Goal: Information Seeking & Learning: Learn about a topic

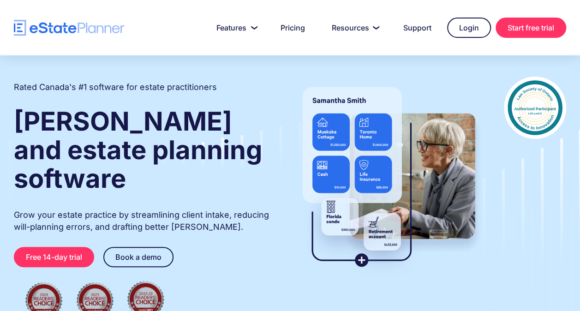
scroll to position [37, 0]
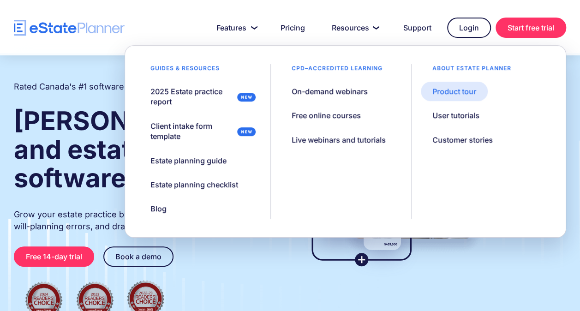
click at [450, 97] on link "Product tour" at bounding box center [454, 91] width 67 height 19
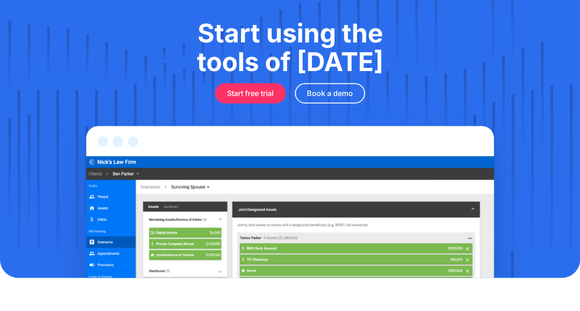
scroll to position [631, 0]
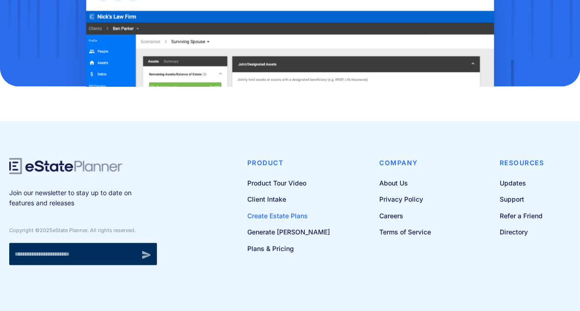
click at [304, 217] on link "Create Estate Plans" at bounding box center [288, 216] width 83 height 12
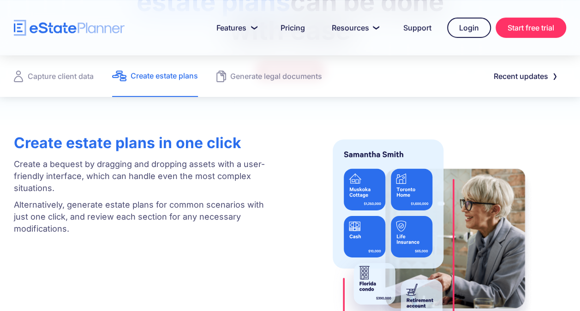
scroll to position [199, 0]
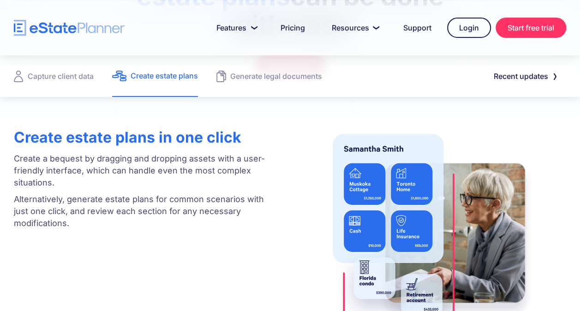
click at [423, 174] on img at bounding box center [429, 234] width 216 height 224
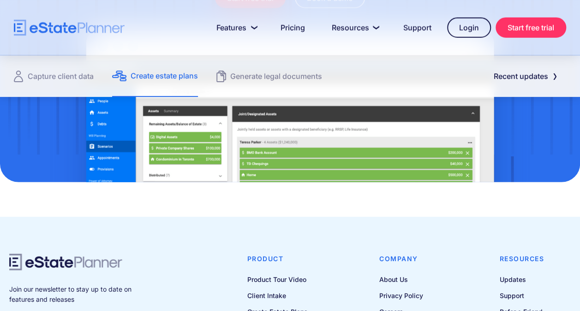
scroll to position [1273, 0]
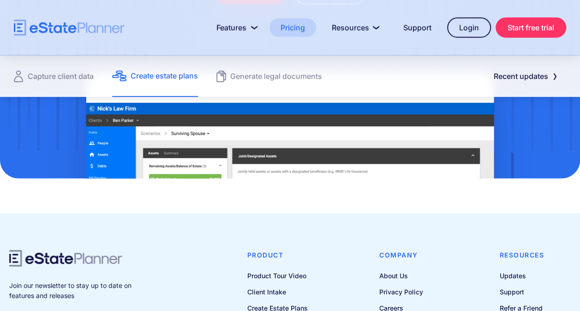
click at [300, 26] on link "Pricing" at bounding box center [293, 27] width 47 height 18
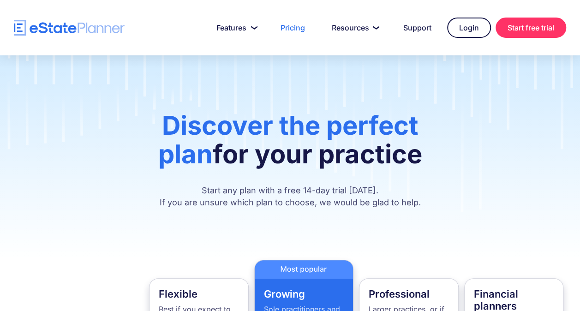
scroll to position [188, 0]
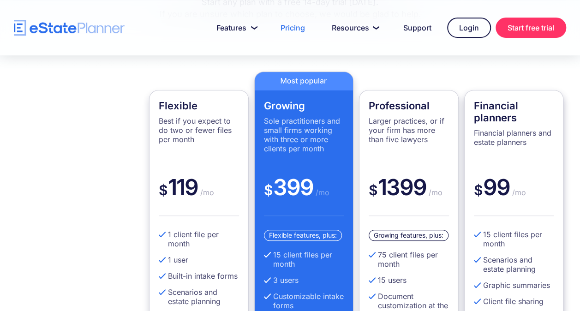
click at [500, 168] on div "Financial planners Financial planners and estate planners" at bounding box center [514, 137] width 80 height 74
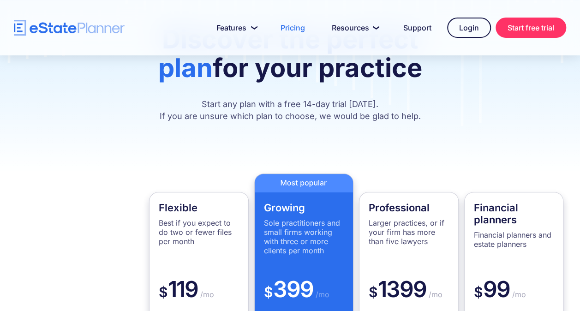
scroll to position [87, 0]
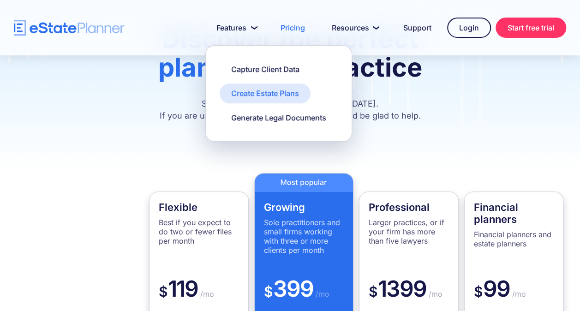
click at [252, 93] on div "Create Estate Plans" at bounding box center [265, 93] width 68 height 10
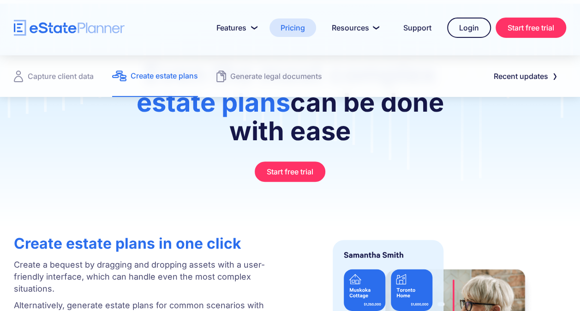
scroll to position [109, 0]
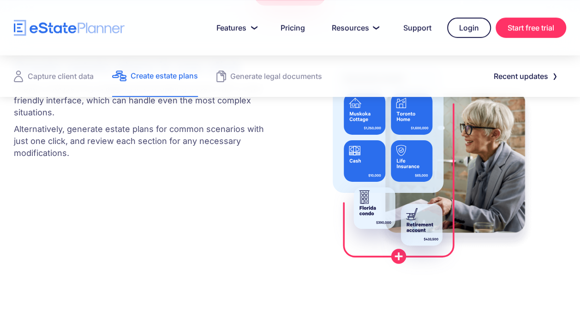
click at [241, 264] on div "Create estate plans in one click Create a bequest by dragging and dropping asse…" at bounding box center [290, 164] width 580 height 224
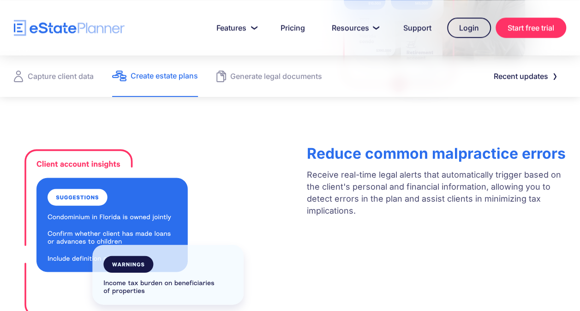
scroll to position [442, 0]
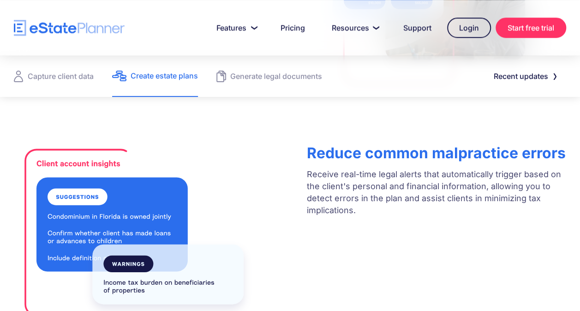
click at [140, 263] on img at bounding box center [134, 232] width 241 height 189
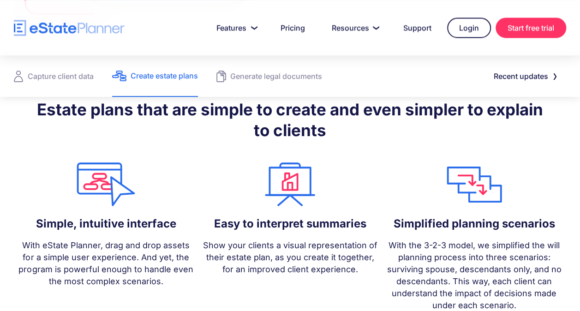
scroll to position [744, 0]
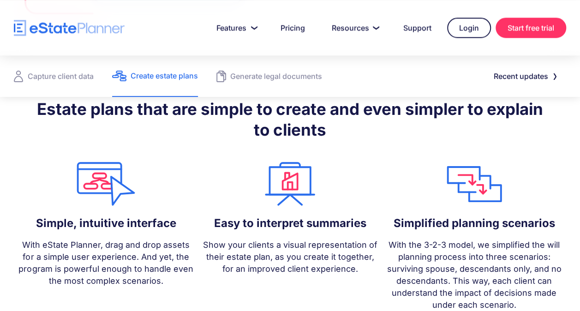
click at [102, 185] on img at bounding box center [105, 183] width 175 height 47
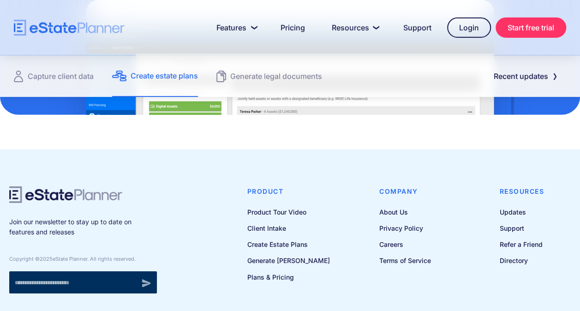
scroll to position [1345, 0]
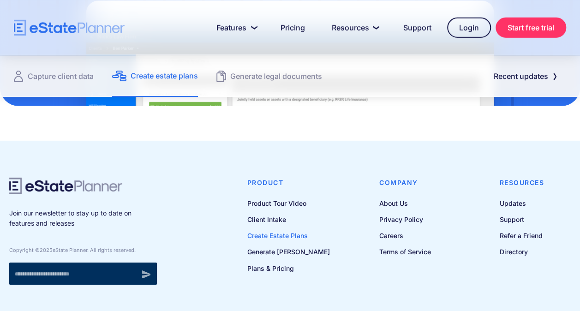
click at [287, 238] on link "Create Estate Plans" at bounding box center [288, 236] width 83 height 12
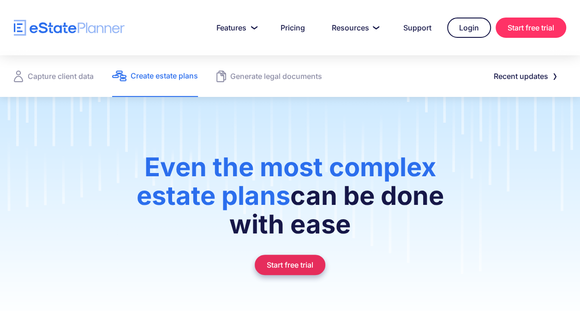
click at [311, 261] on link "Start free trial" at bounding box center [290, 265] width 71 height 20
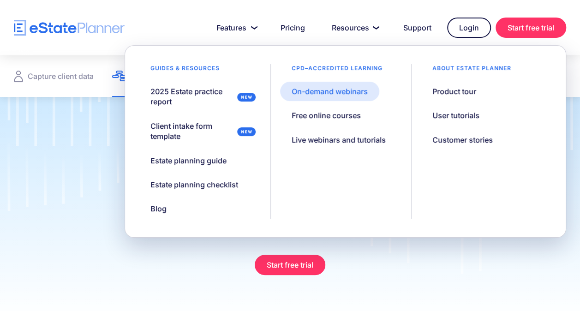
click at [344, 88] on div "On-demand webinars" at bounding box center [330, 91] width 76 height 10
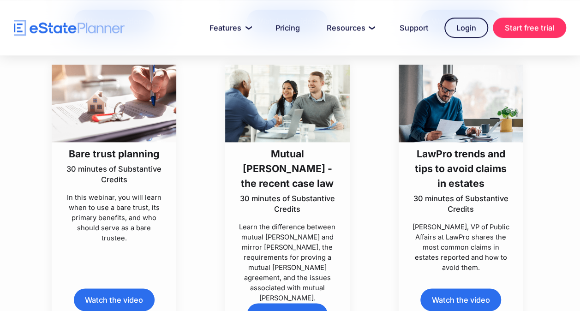
scroll to position [2229, 0]
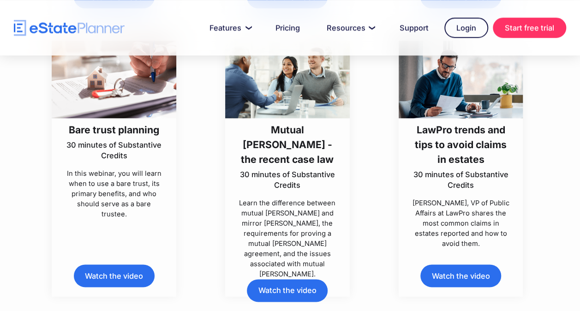
click at [140, 287] on link "Watch the video" at bounding box center [114, 275] width 81 height 23
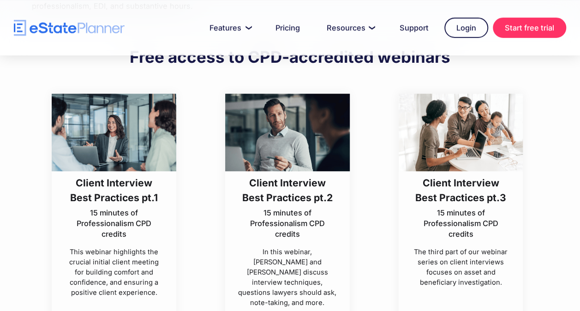
scroll to position [0, 0]
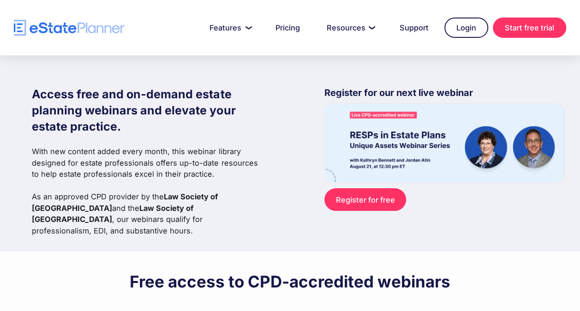
click at [495, 162] on img at bounding box center [443, 143] width 239 height 78
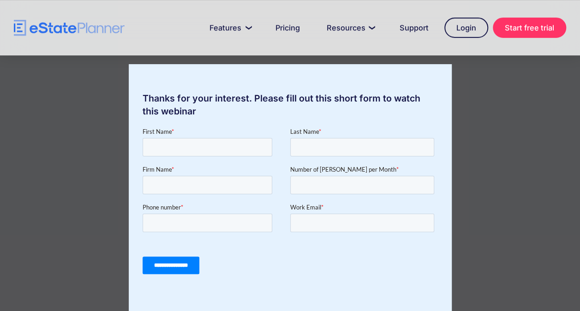
scroll to position [151, 0]
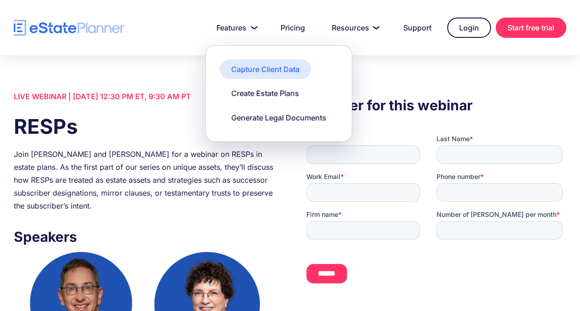
click at [246, 65] on div "Capture Client Data" at bounding box center [265, 69] width 68 height 10
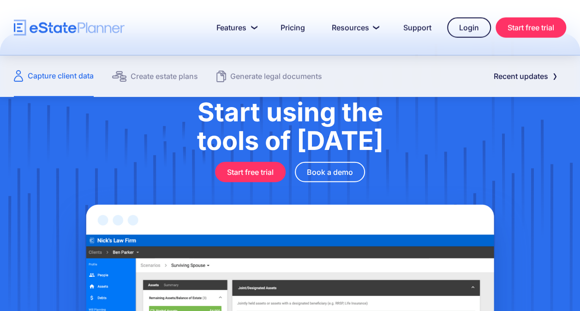
scroll to position [1096, 0]
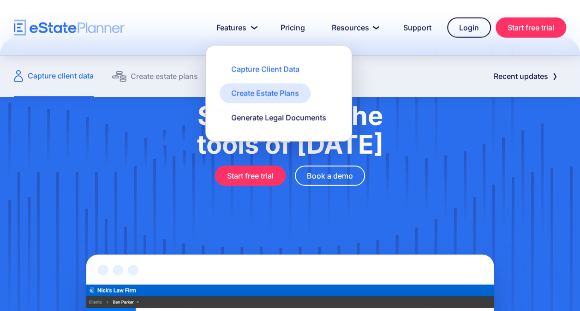
click at [258, 99] on link "Create Estate Plans" at bounding box center [265, 93] width 91 height 19
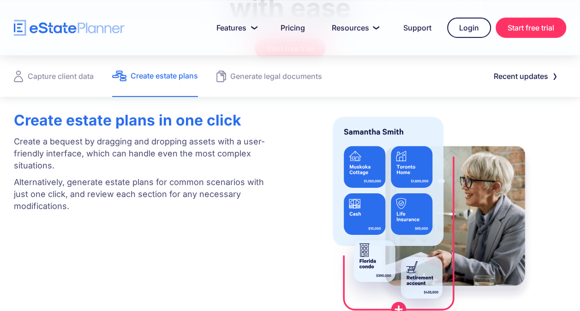
click at [372, 133] on img at bounding box center [429, 217] width 216 height 224
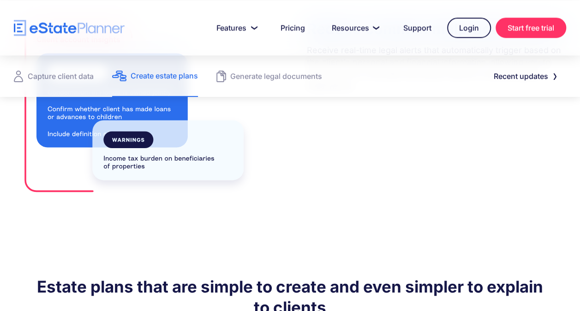
scroll to position [573, 0]
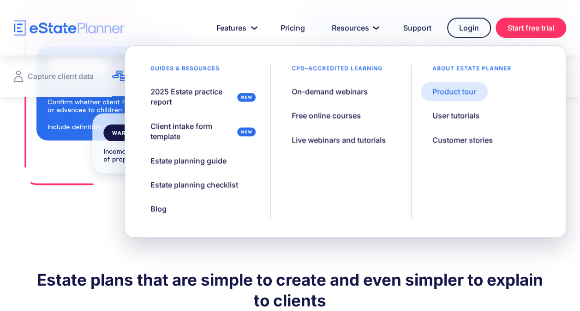
click at [443, 92] on div "Product tour" at bounding box center [454, 91] width 44 height 10
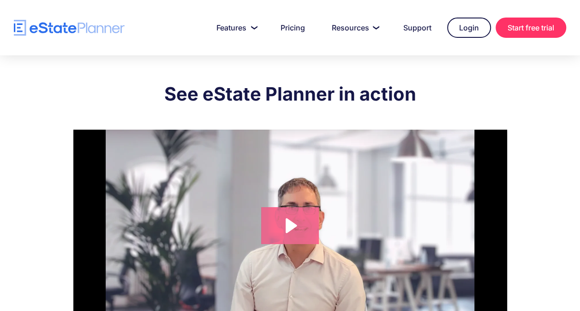
click at [286, 224] on icon "Play Video: eState Product Demo Video" at bounding box center [291, 225] width 11 height 15
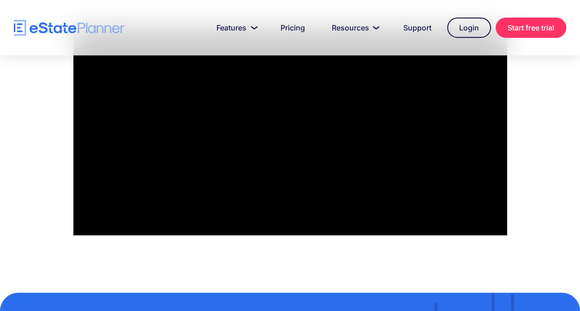
scroll to position [101, 0]
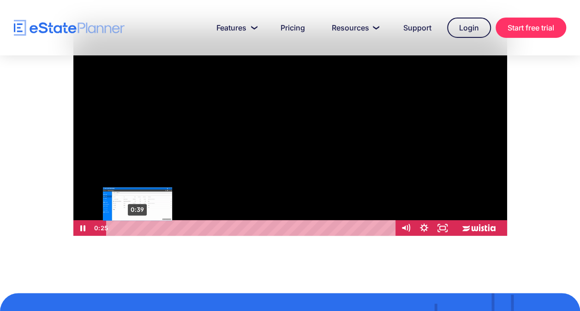
click at [138, 228] on div "0:39" at bounding box center [252, 228] width 278 height 16
click at [132, 228] on div "0:29" at bounding box center [252, 228] width 278 height 16
click at [141, 227] on div "0:44" at bounding box center [252, 228] width 278 height 16
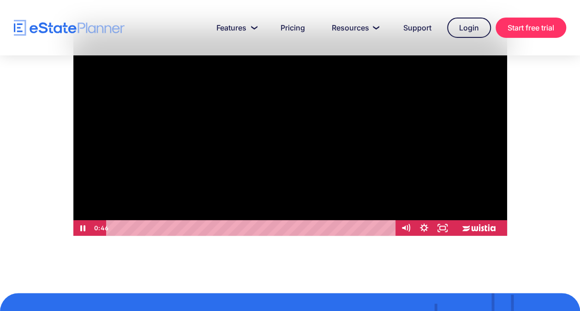
click at [160, 190] on div at bounding box center [290, 132] width 434 height 207
click at [170, 193] on div at bounding box center [290, 132] width 434 height 207
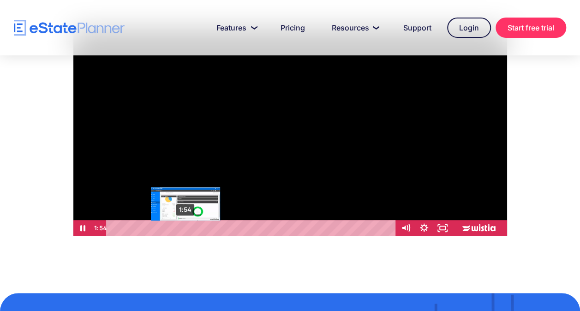
click at [186, 227] on div "1:54" at bounding box center [252, 228] width 278 height 16
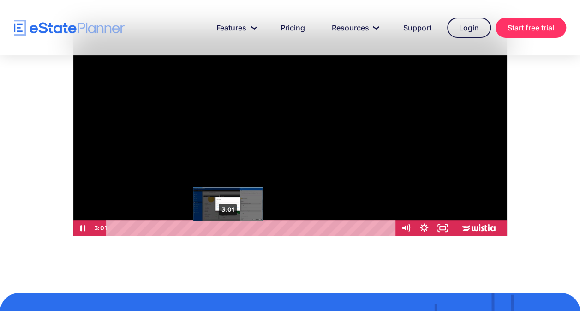
click at [228, 229] on div "3:01" at bounding box center [252, 228] width 278 height 16
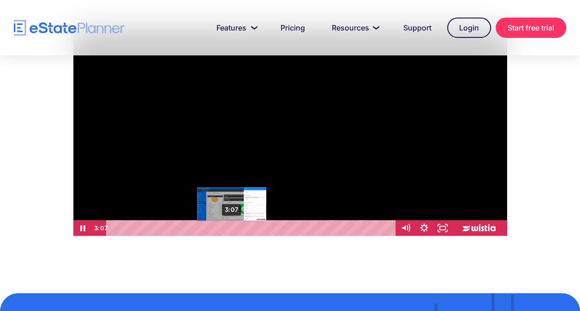
click at [232, 229] on div "3:07" at bounding box center [252, 228] width 278 height 16
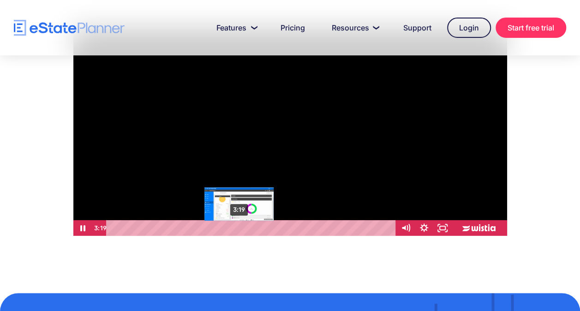
click at [239, 226] on div "3:19" at bounding box center [252, 228] width 278 height 16
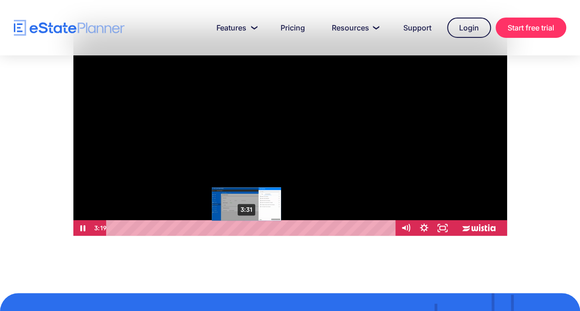
click at [246, 227] on div "3:31" at bounding box center [252, 228] width 278 height 16
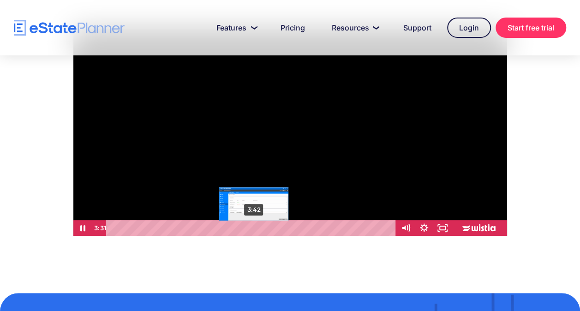
click at [254, 226] on div "3:42" at bounding box center [252, 228] width 278 height 16
click at [253, 227] on div "3:41" at bounding box center [252, 228] width 278 height 16
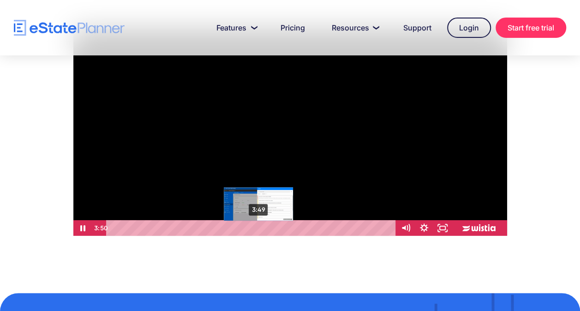
click at [258, 227] on div "3:49" at bounding box center [252, 228] width 278 height 16
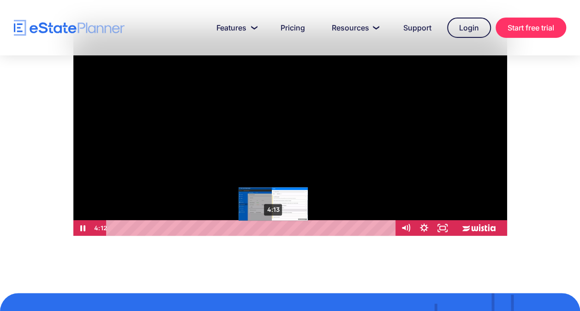
click at [273, 228] on div "Playbar" at bounding box center [272, 228] width 5 height 5
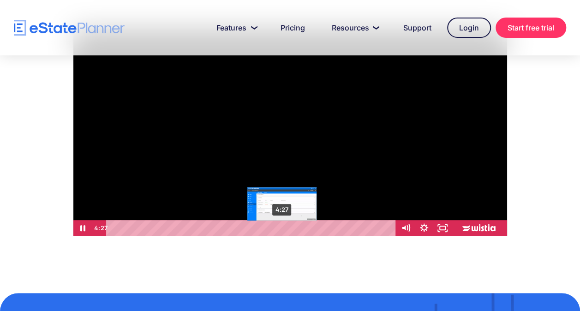
click at [282, 226] on div "4:27" at bounding box center [252, 228] width 278 height 16
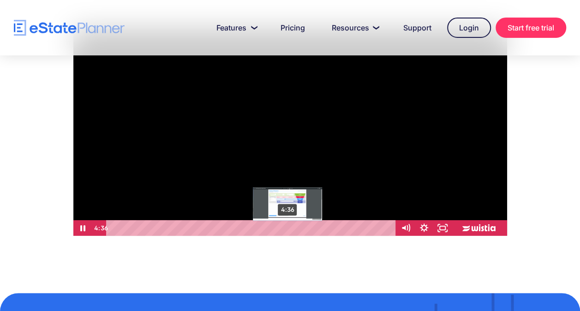
click at [288, 226] on div "4:36" at bounding box center [252, 228] width 278 height 16
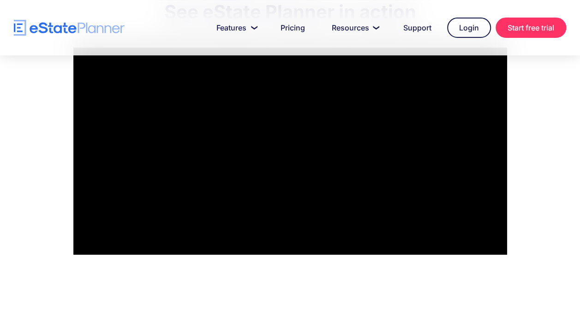
scroll to position [82, 0]
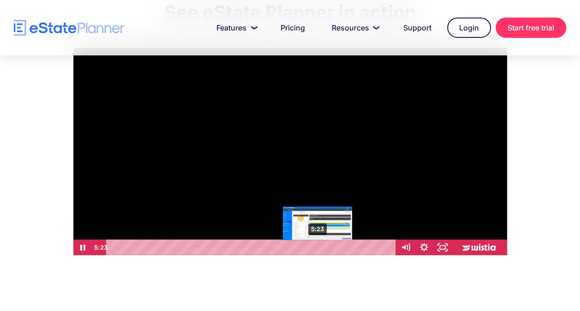
click at [318, 248] on div "5:23" at bounding box center [252, 248] width 278 height 16
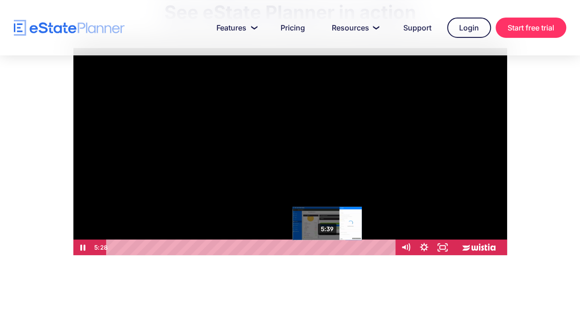
click at [328, 247] on div "5:39" at bounding box center [252, 248] width 278 height 16
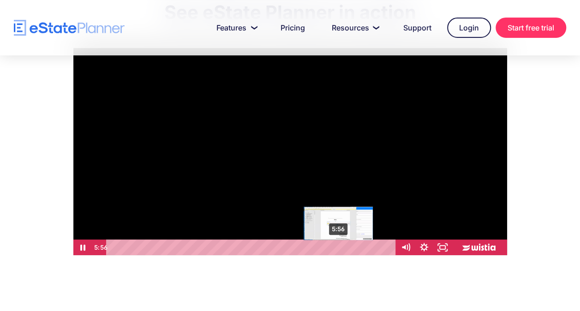
click at [339, 247] on div "5:56" at bounding box center [252, 248] width 278 height 16
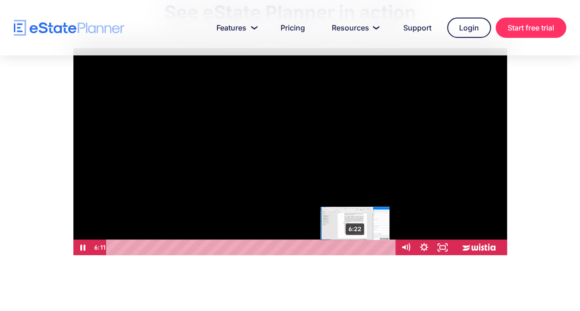
click at [355, 249] on div "6:22" at bounding box center [252, 248] width 278 height 16
click at [358, 248] on div "6:27" at bounding box center [252, 248] width 278 height 16
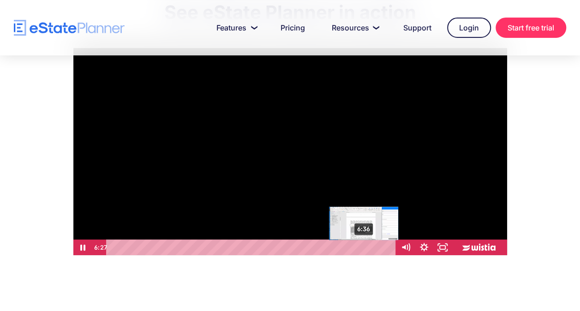
click at [365, 248] on div "6:36" at bounding box center [252, 248] width 278 height 16
click at [372, 248] on div "6:40" at bounding box center [252, 248] width 278 height 16
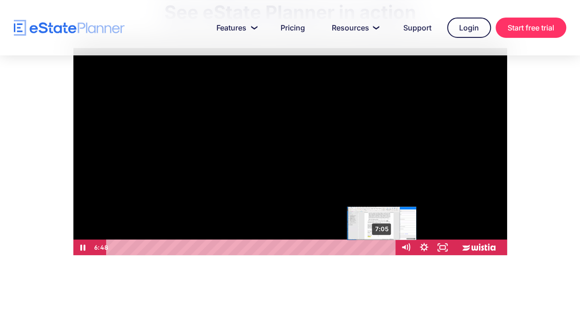
click at [384, 248] on div "7:05" at bounding box center [252, 248] width 278 height 16
click at [390, 249] on div "7:16" at bounding box center [252, 248] width 278 height 16
